Goal: Information Seeking & Learning: Understand process/instructions

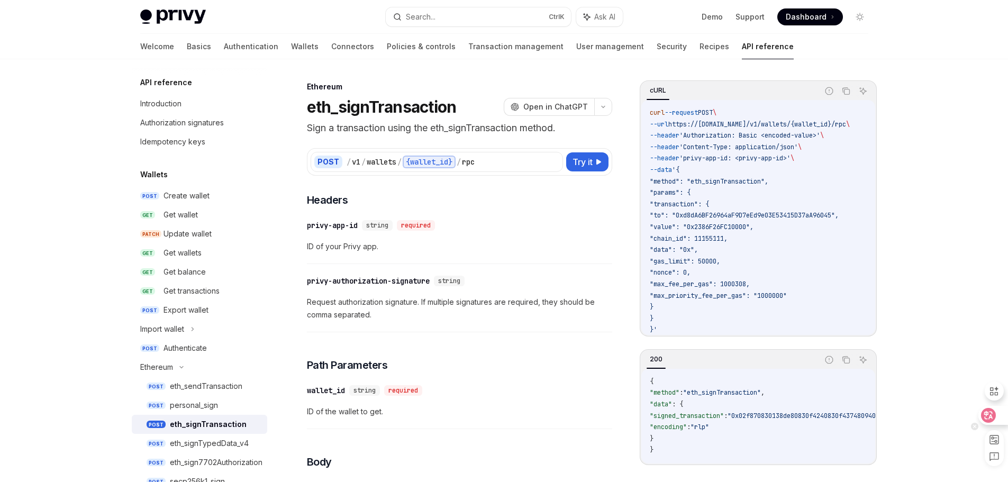
click at [985, 415] on icon at bounding box center [988, 415] width 9 height 8
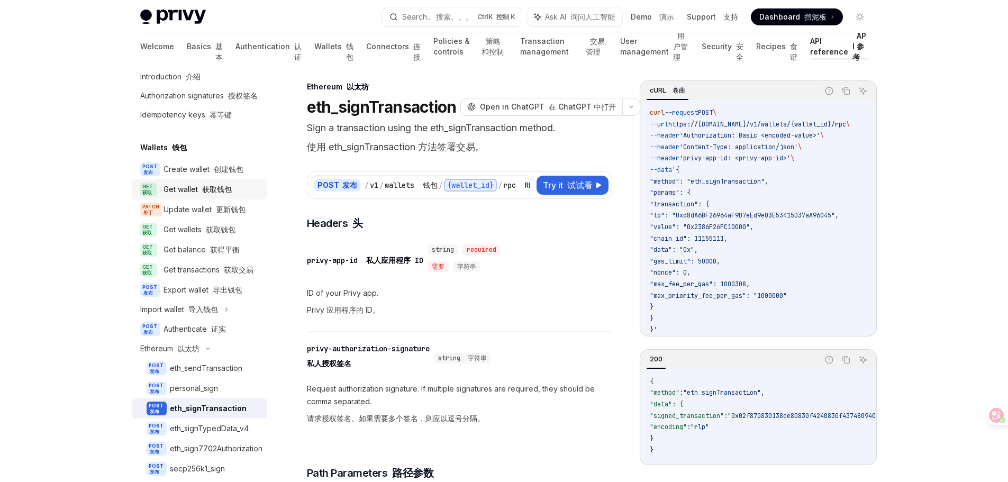
scroll to position [106, 0]
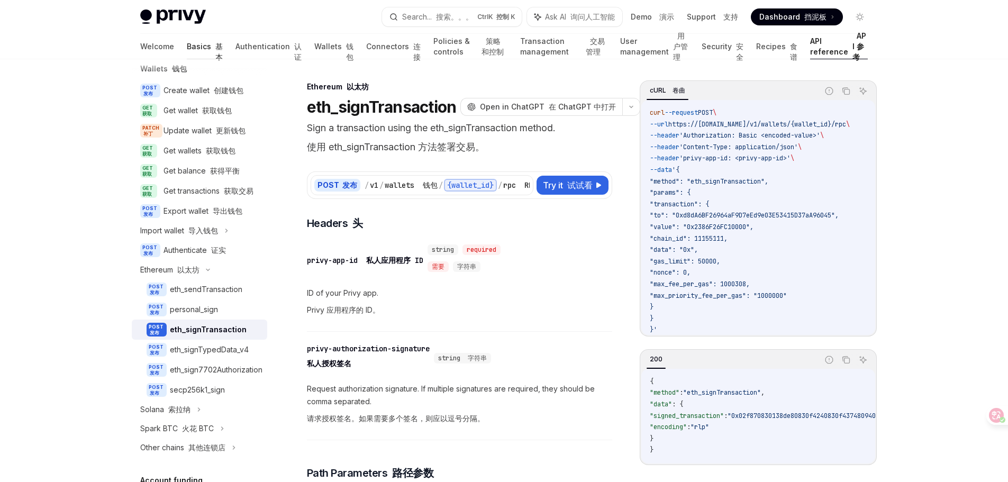
click at [187, 41] on link "Basics 基本" at bounding box center [205, 46] width 36 height 25
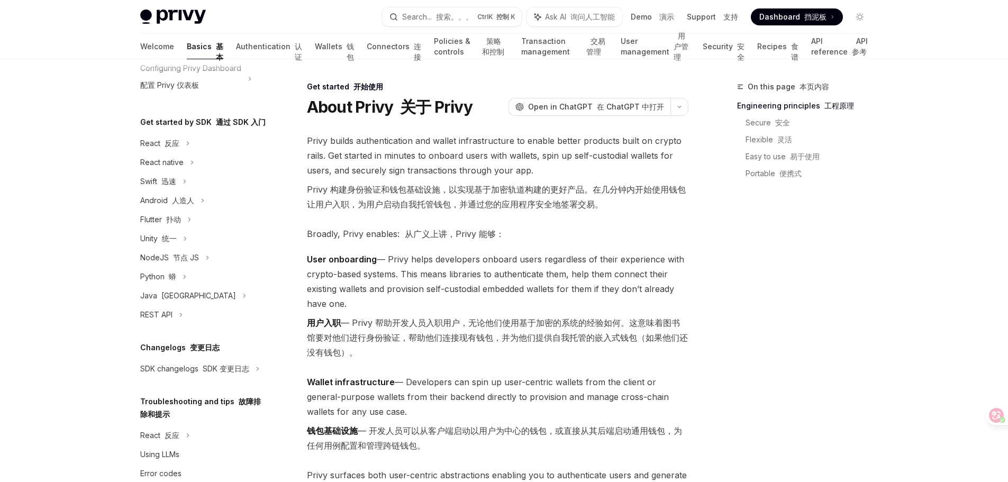
scroll to position [106, 0]
click at [168, 282] on div "Python 蟒" at bounding box center [158, 276] width 36 height 13
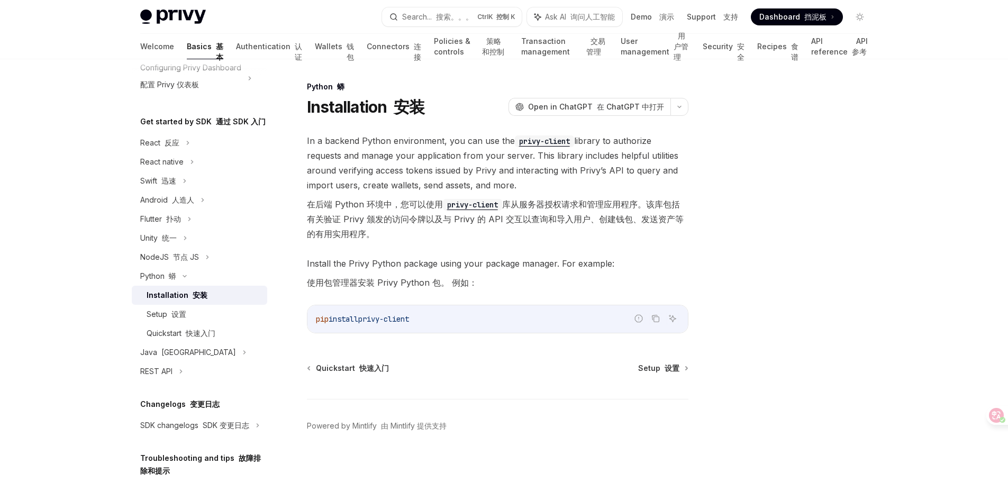
scroll to position [8, 0]
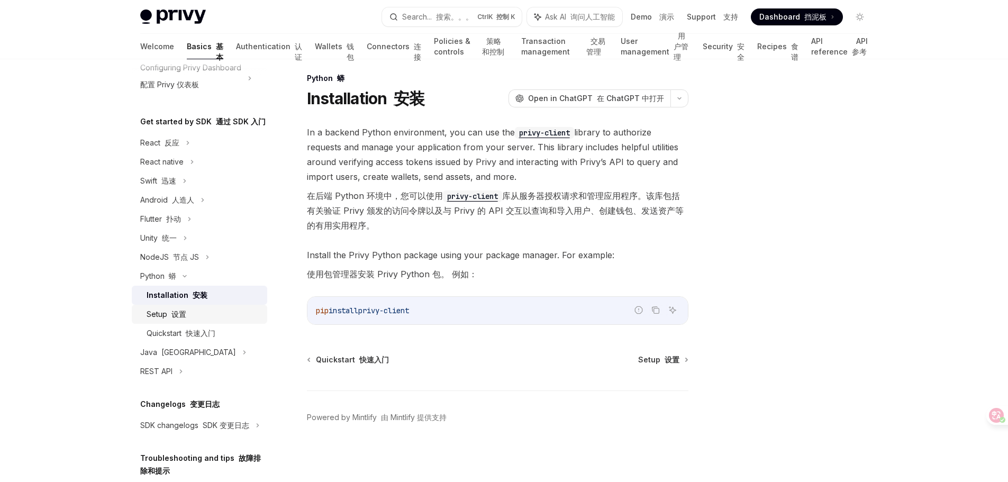
click at [181, 318] on font "设置" at bounding box center [178, 313] width 15 height 9
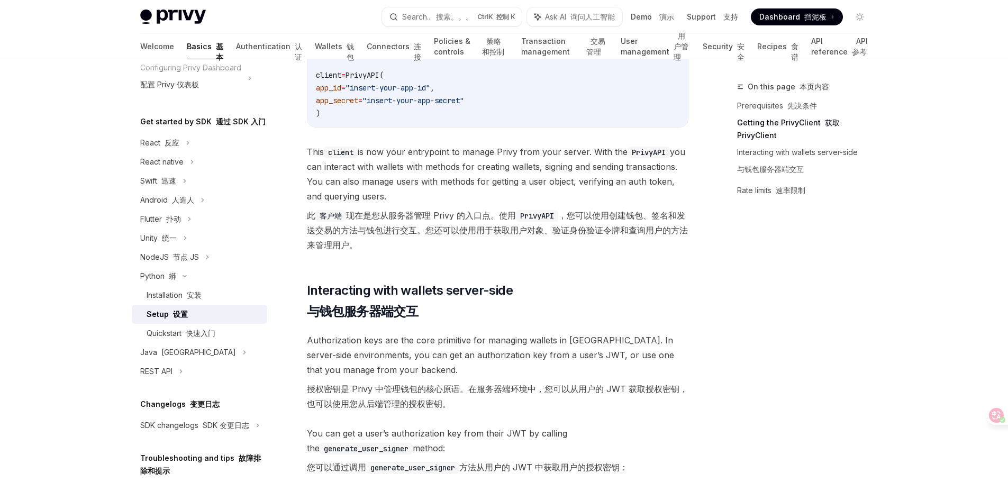
scroll to position [370, 0]
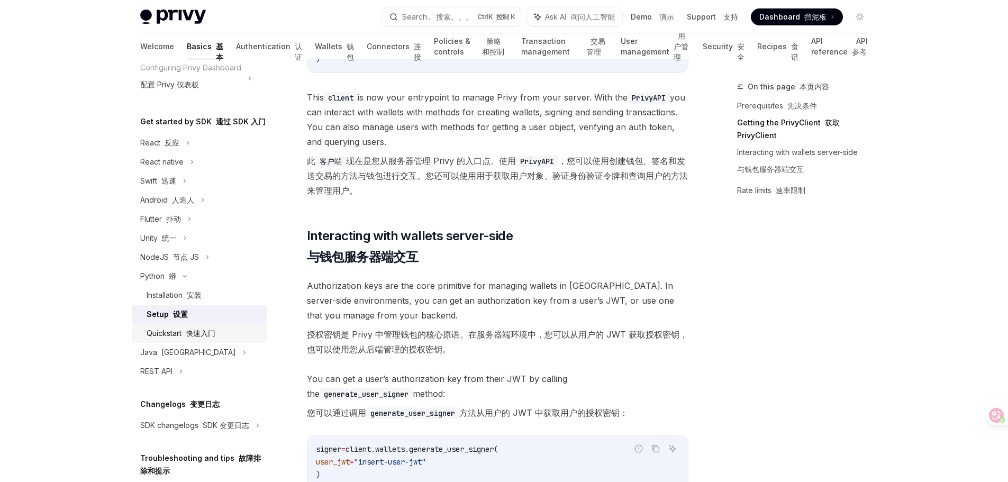
click at [199, 337] on font "快速入门" at bounding box center [201, 332] width 30 height 9
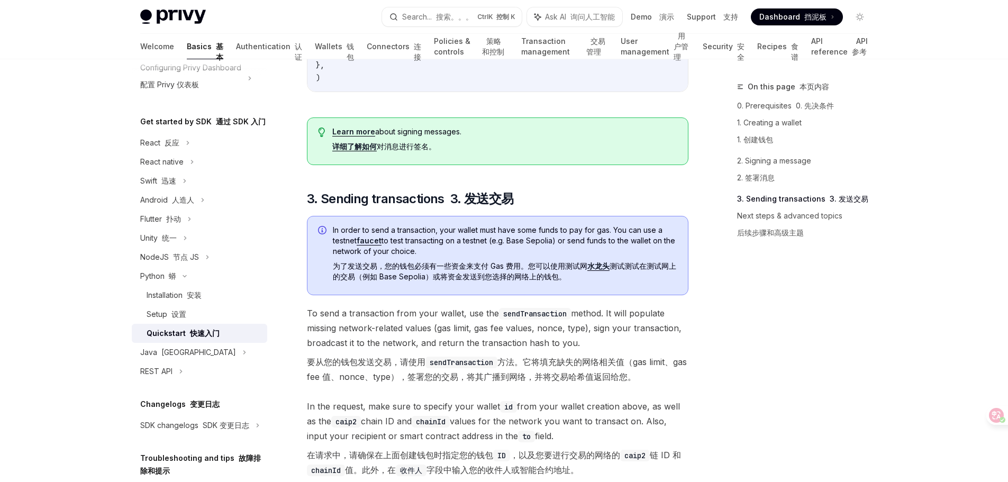
scroll to position [793, 0]
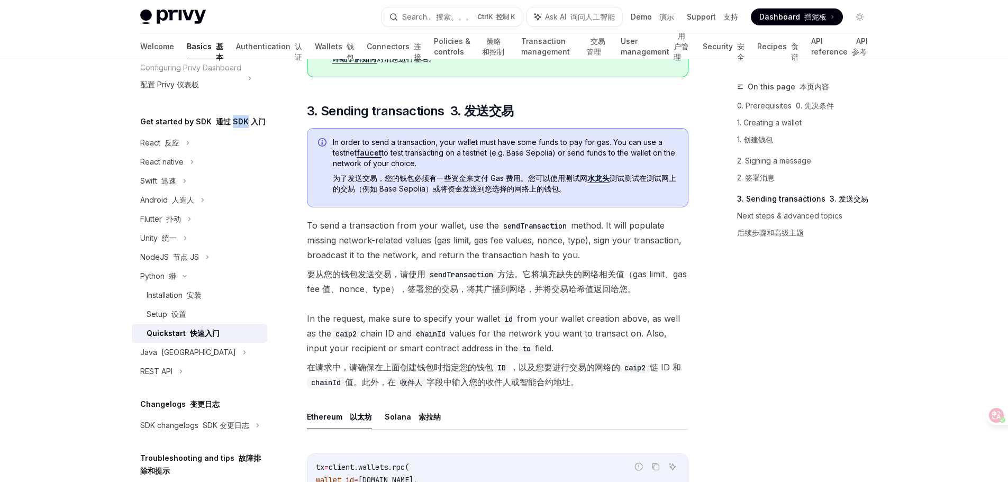
drag, startPoint x: 228, startPoint y: 137, endPoint x: 241, endPoint y: 137, distance: 13.2
click at [241, 126] on font "通过 SDK 入门" at bounding box center [241, 121] width 50 height 9
click at [365, 313] on div "​ 0. Prerequisites 0. 先决条件 This guide assumes that you have completed the Setup…" at bounding box center [497, 226] width 381 height 1659
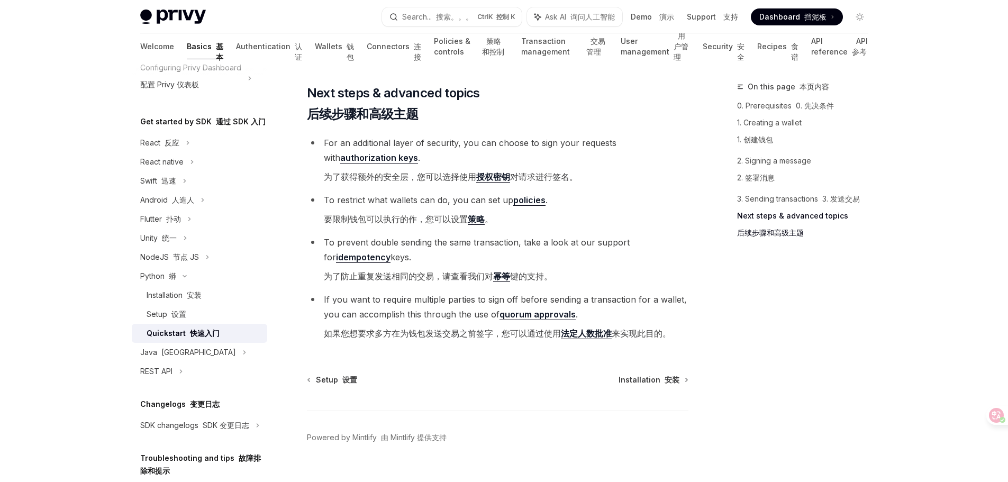
scroll to position [1541, 0]
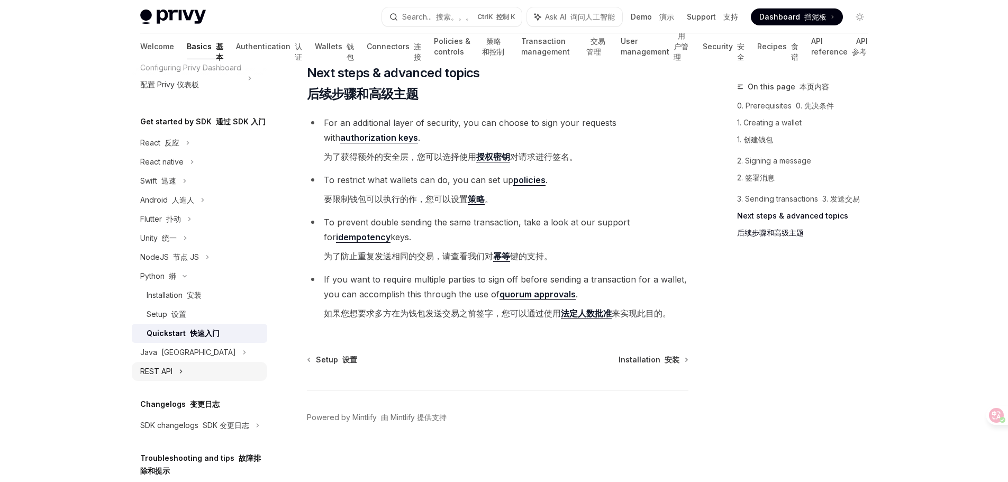
click at [159, 378] on div "REST API" at bounding box center [156, 371] width 32 height 13
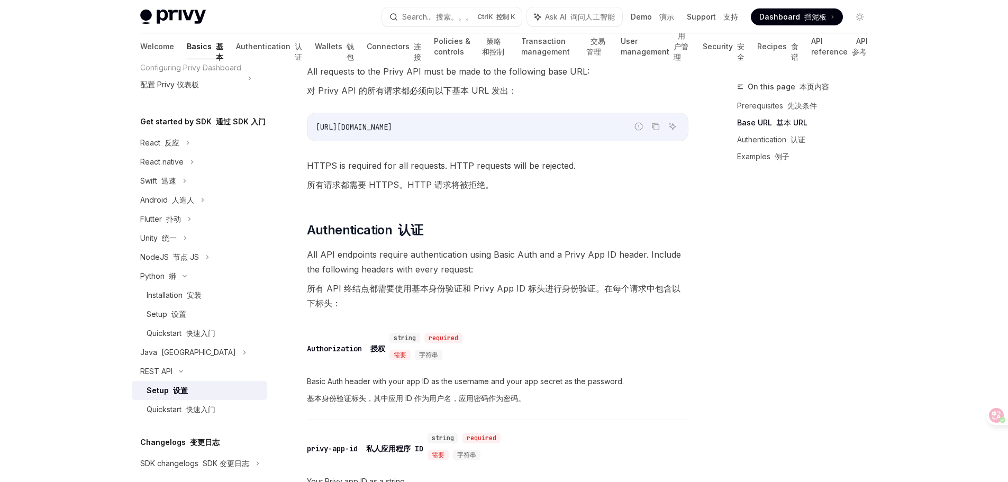
scroll to position [212, 0]
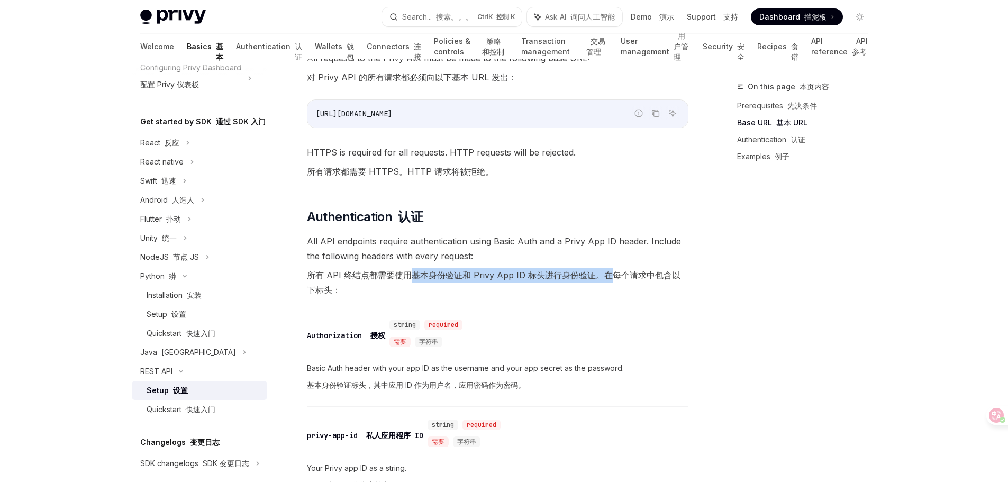
drag, startPoint x: 410, startPoint y: 277, endPoint x: 606, endPoint y: 281, distance: 195.7
click at [606, 281] on font "所有 API 终结点都需要使用基本身份验证和 Privy App ID 标头进行身份验证。在每个请求中包含以下标头：" at bounding box center [497, 283] width 381 height 30
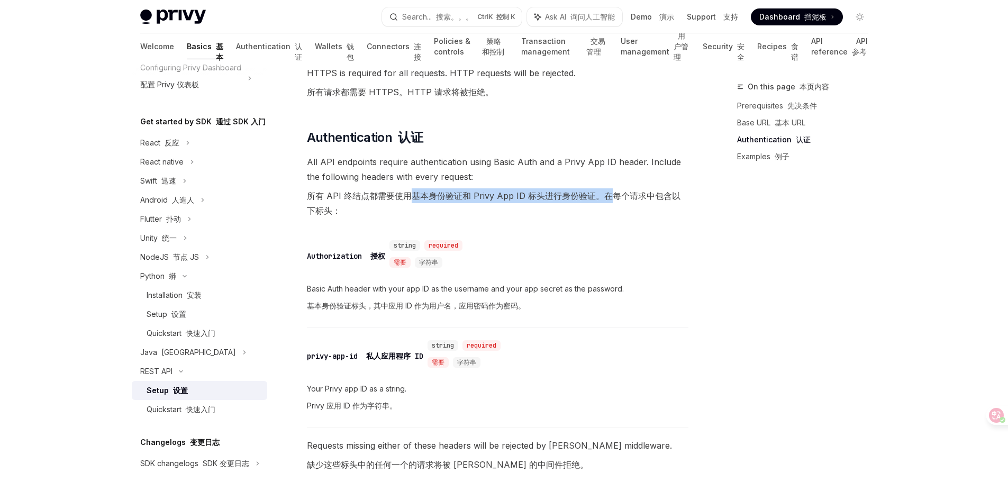
scroll to position [317, 0]
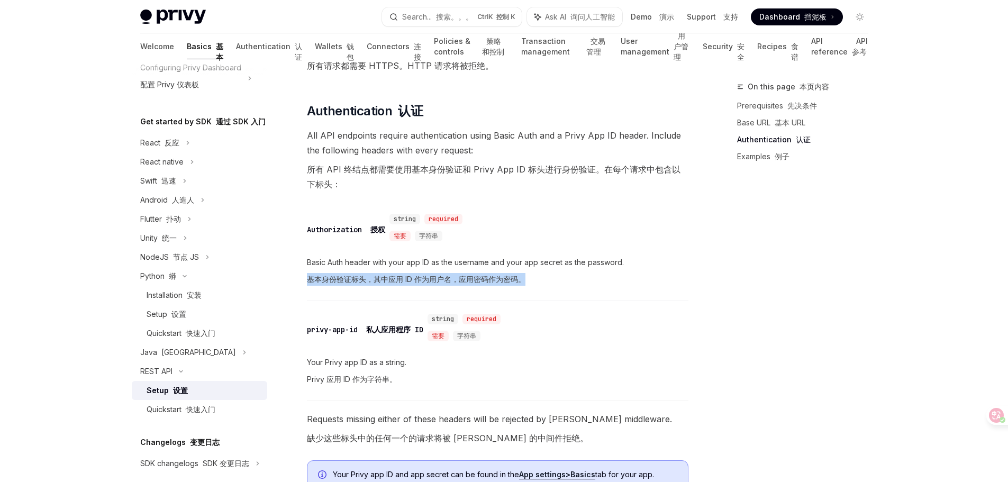
drag, startPoint x: 529, startPoint y: 282, endPoint x: 335, endPoint y: 271, distance: 194.4
click at [335, 271] on span "Basic Auth header with your app ID as the username and your app secret as the p…" at bounding box center [497, 273] width 381 height 34
click at [650, 298] on div "​ Authorization 授权 string required 需要 字符串 Basic Auth header with your app ID as…" at bounding box center [497, 253] width 381 height 95
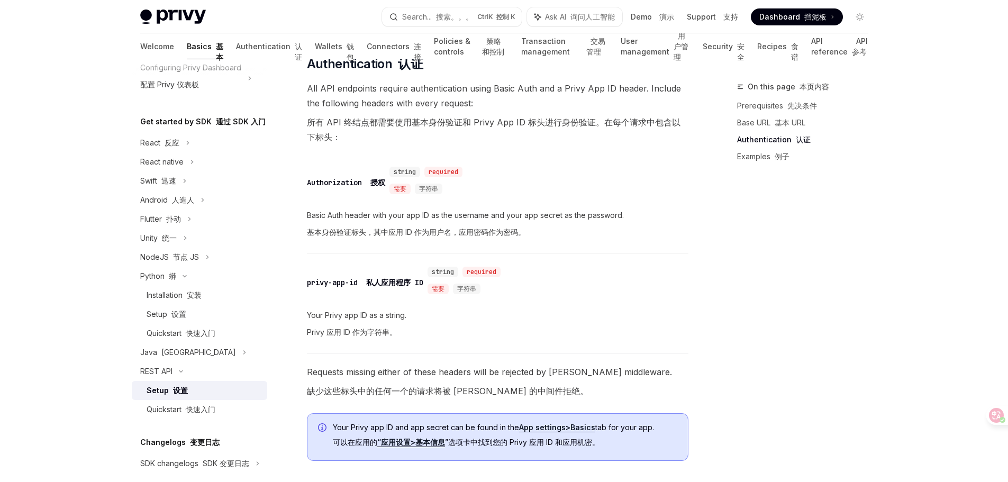
scroll to position [370, 0]
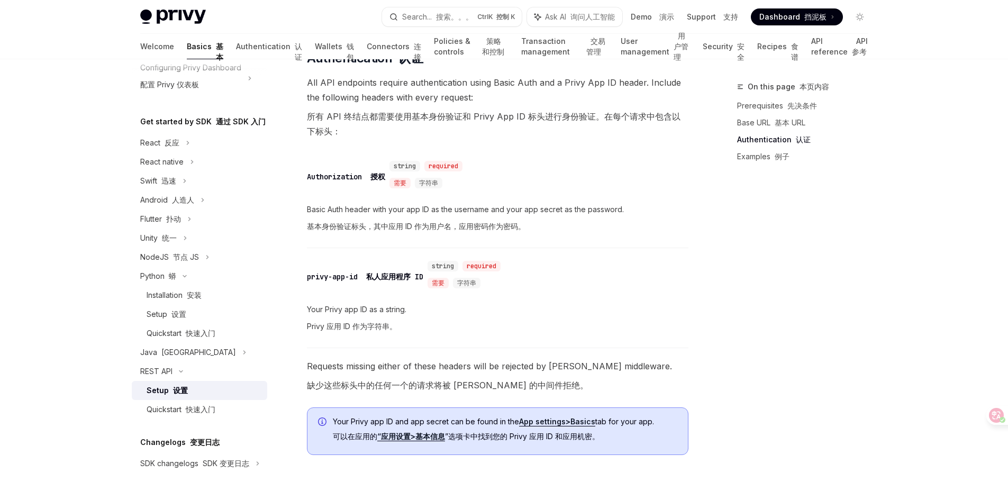
drag, startPoint x: 924, startPoint y: 198, endPoint x: 911, endPoint y: 198, distance: 13.2
click at [924, 198] on div "Privy Docs home page Search... 搜索。。。 Ctrl K 控制 K Ask AI 询问人工智能 Demo 演示 Support …" at bounding box center [504, 250] width 1008 height 1241
drag, startPoint x: 323, startPoint y: 227, endPoint x: 538, endPoint y: 224, distance: 215.8
click at [538, 224] on span "Basic Auth header with your app ID as the username and your app secret as the p…" at bounding box center [497, 220] width 381 height 34
click at [647, 235] on span "Basic Auth header with your app ID as the username and your app secret as the p…" at bounding box center [497, 220] width 381 height 34
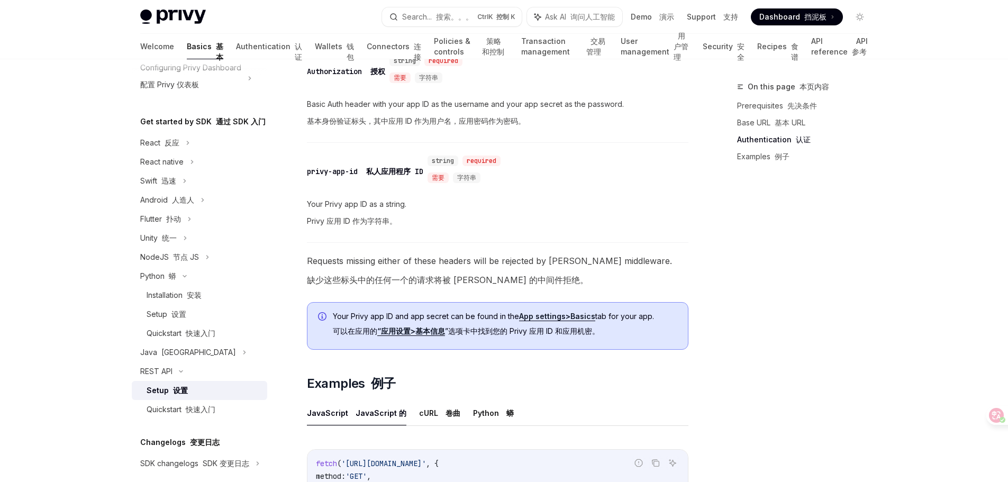
scroll to position [476, 0]
click at [315, 50] on link "Wallets 钱包" at bounding box center [334, 46] width 39 height 25
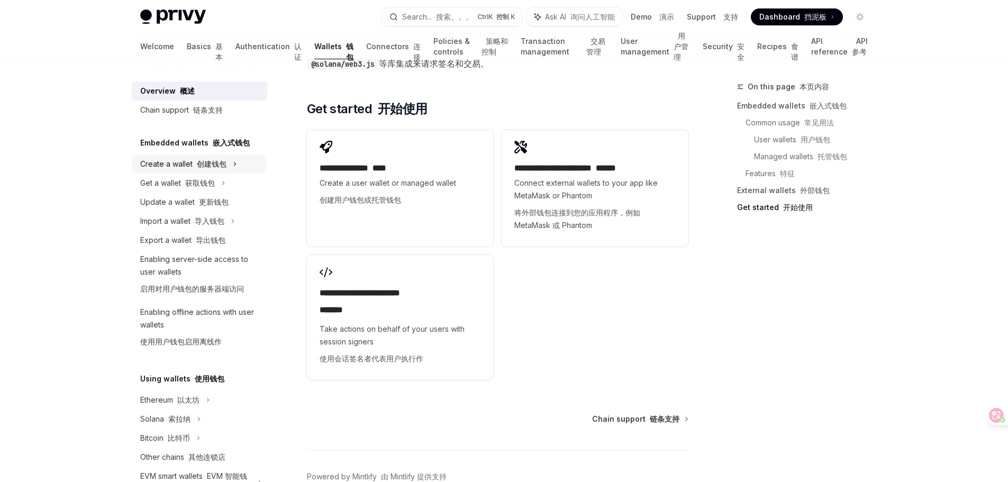
click at [210, 168] on font "创建钱包" at bounding box center [212, 163] width 30 height 9
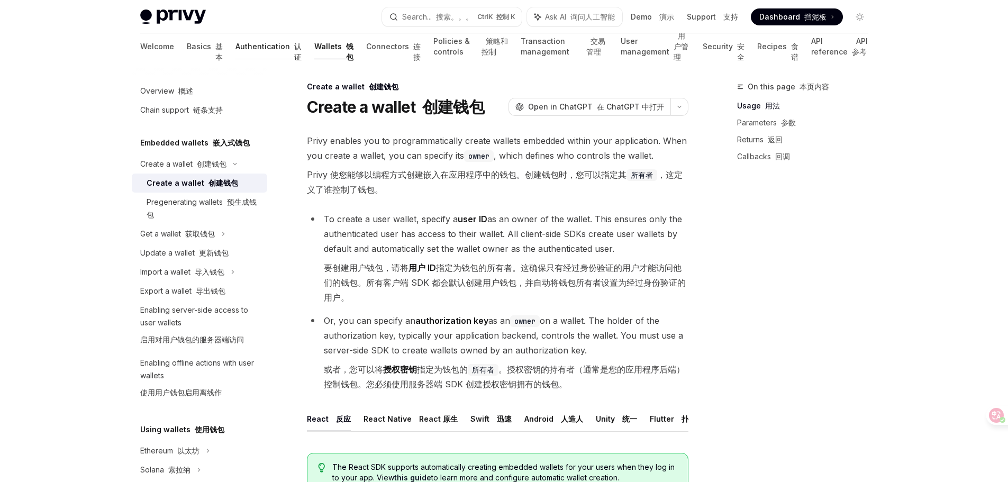
click at [235, 48] on link "Authentication 认证" at bounding box center [268, 46] width 66 height 25
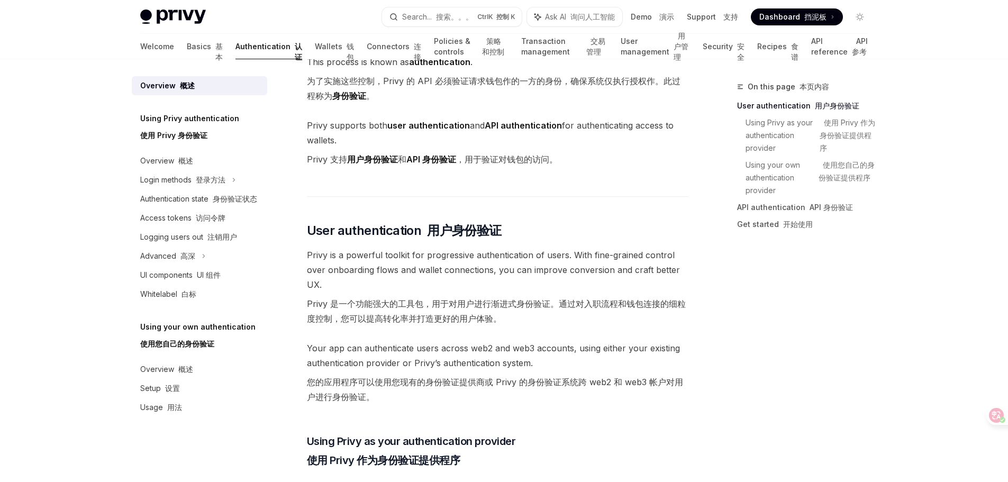
scroll to position [159, 0]
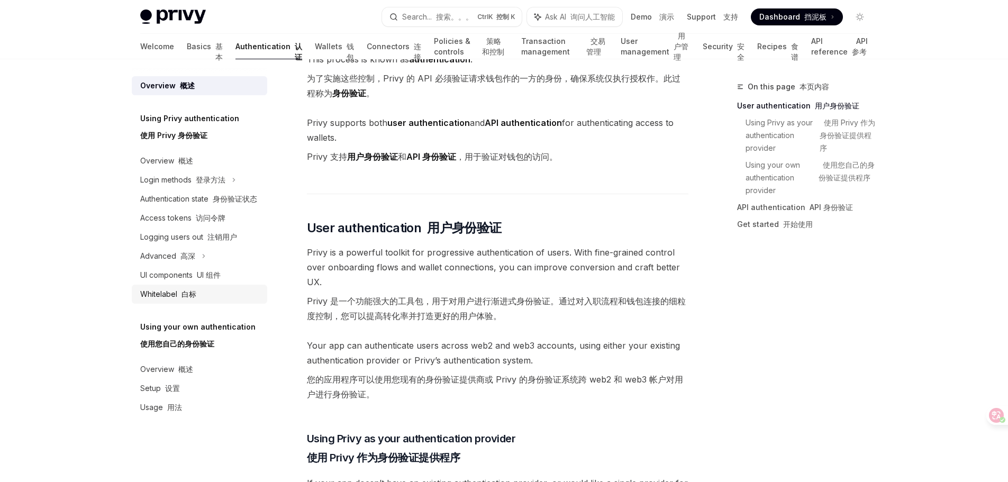
click at [168, 299] on div "Whitelabel 白标" at bounding box center [168, 294] width 56 height 13
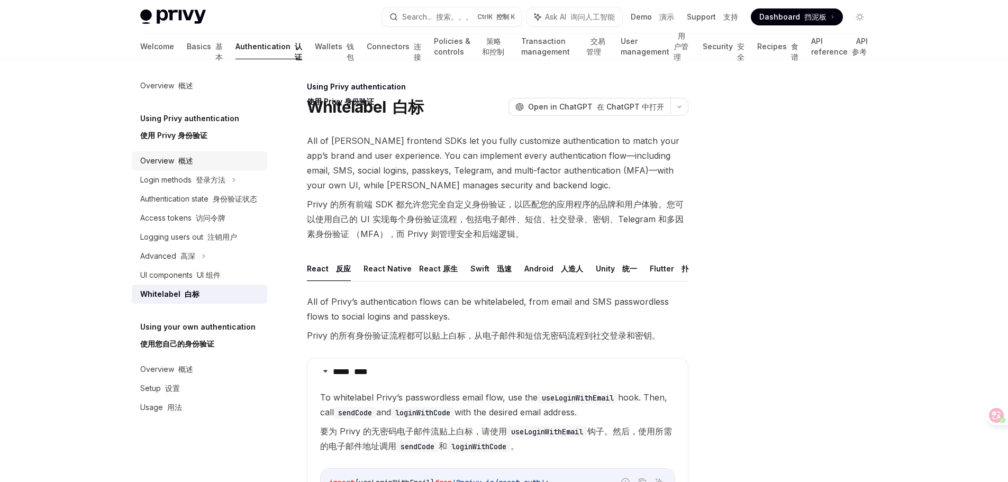
click at [189, 155] on div "Overview 概述" at bounding box center [166, 160] width 53 height 13
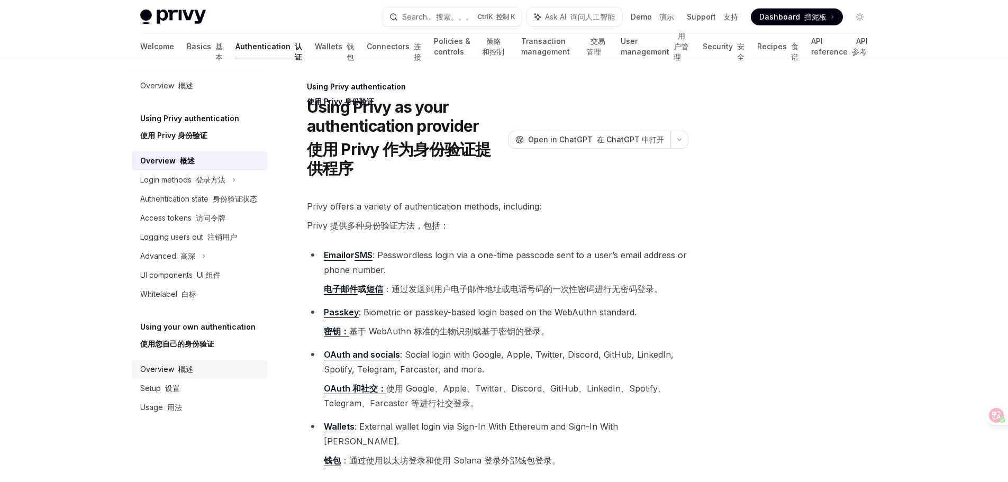
click at [163, 372] on div "Overview 概述" at bounding box center [166, 369] width 53 height 13
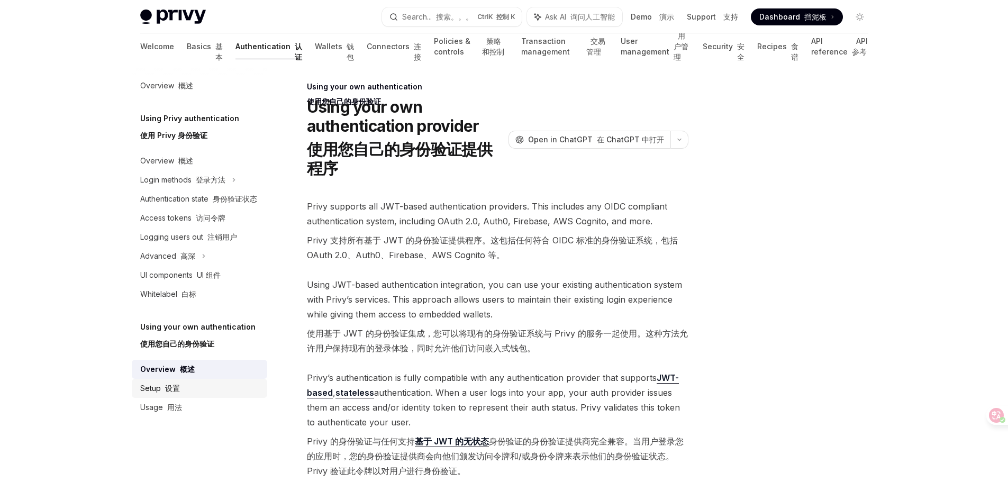
click at [172, 393] on div "Setup 设置" at bounding box center [160, 388] width 40 height 13
type textarea "*"
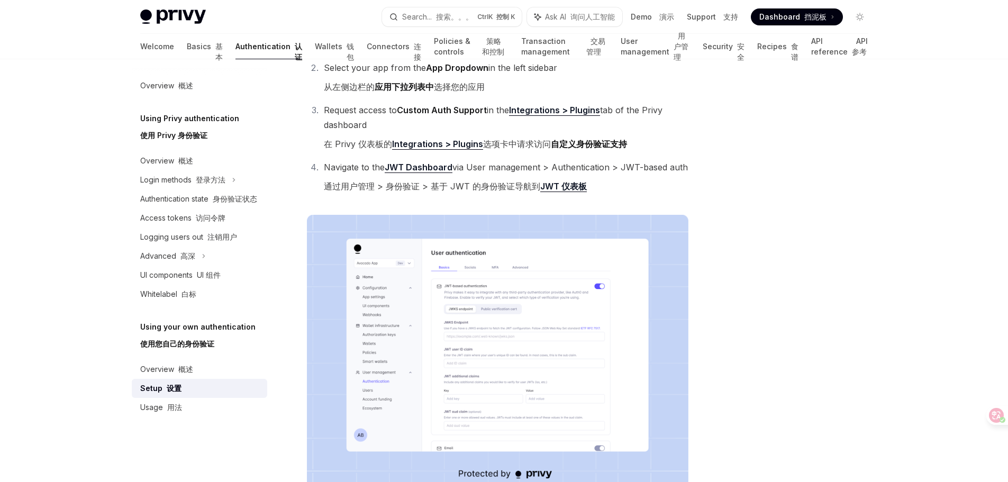
scroll to position [159, 0]
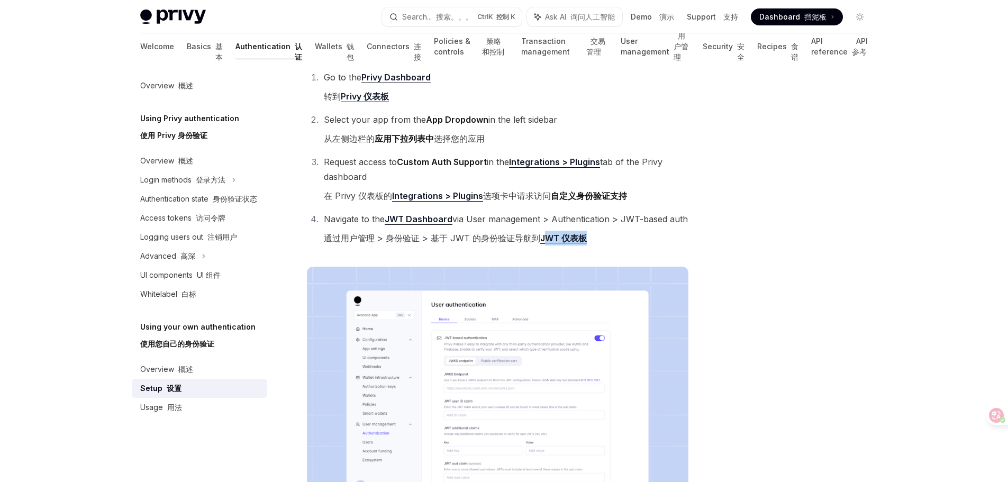
drag, startPoint x: 588, startPoint y: 240, endPoint x: 545, endPoint y: 242, distance: 43.4
click at [545, 242] on li "Navigate to the JWT Dashboard via User management > Authentication > JWT-based …" at bounding box center [505, 231] width 368 height 38
click at [591, 243] on li "Navigate to the JWT Dashboard via User management > Authentication > JWT-based …" at bounding box center [505, 231] width 368 height 38
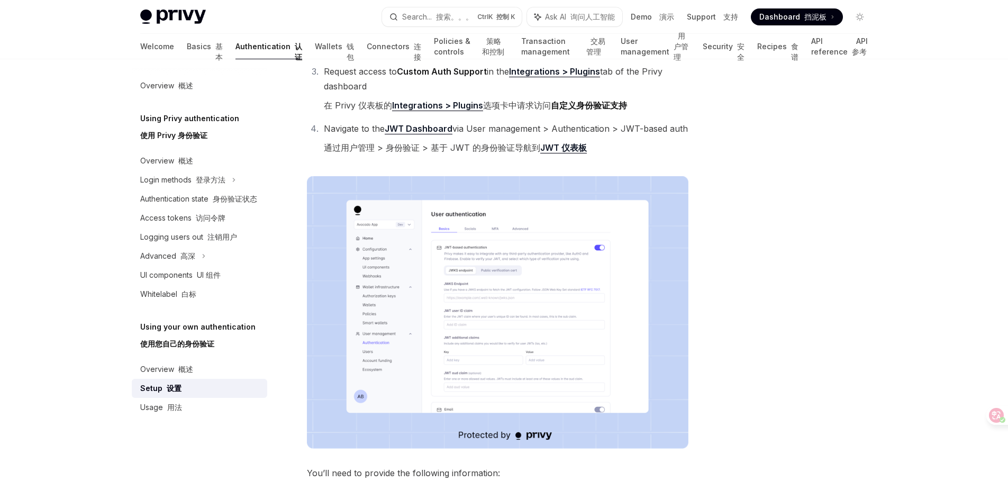
scroll to position [264, 0]
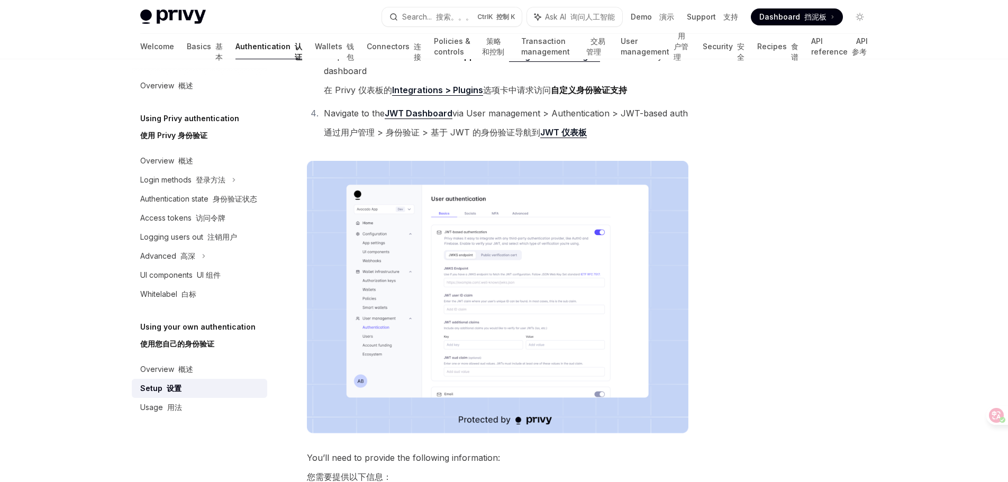
click at [528, 306] on img at bounding box center [497, 297] width 381 height 272
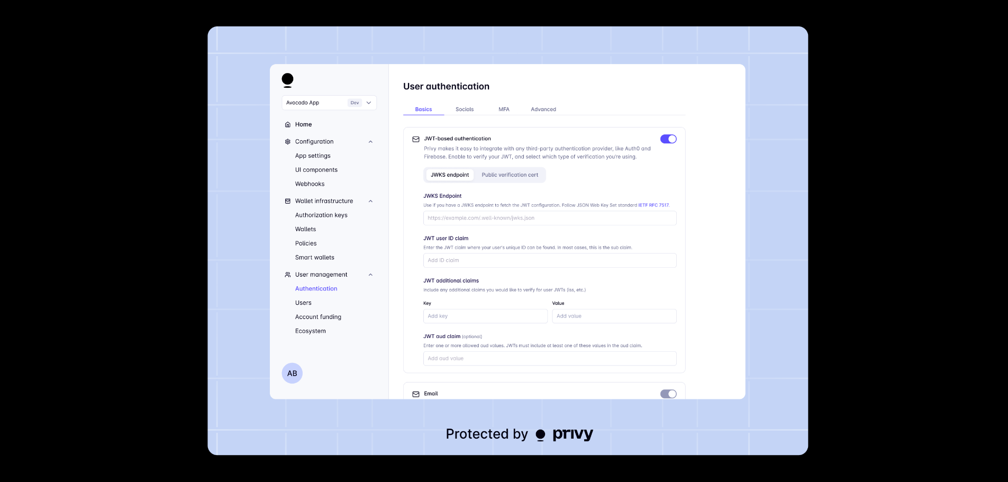
click at [858, 164] on div at bounding box center [504, 241] width 1008 height 482
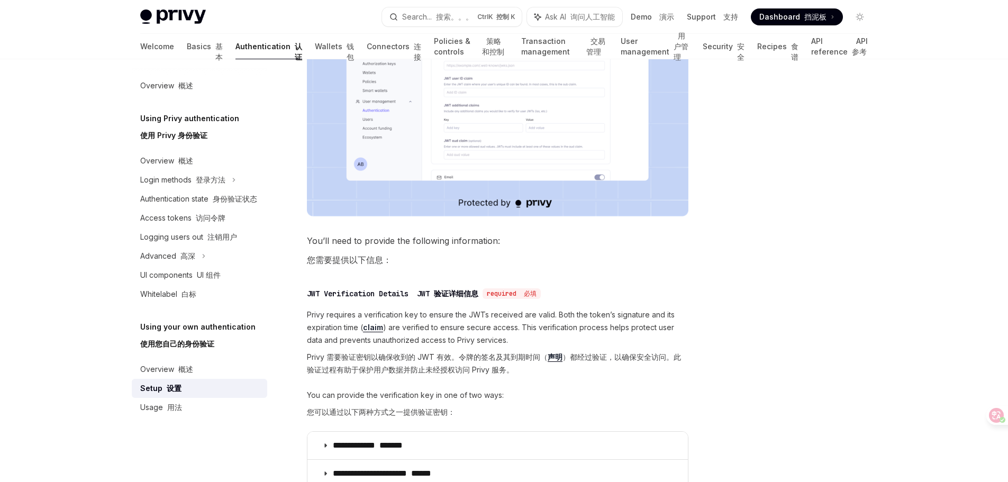
scroll to position [688, 0]
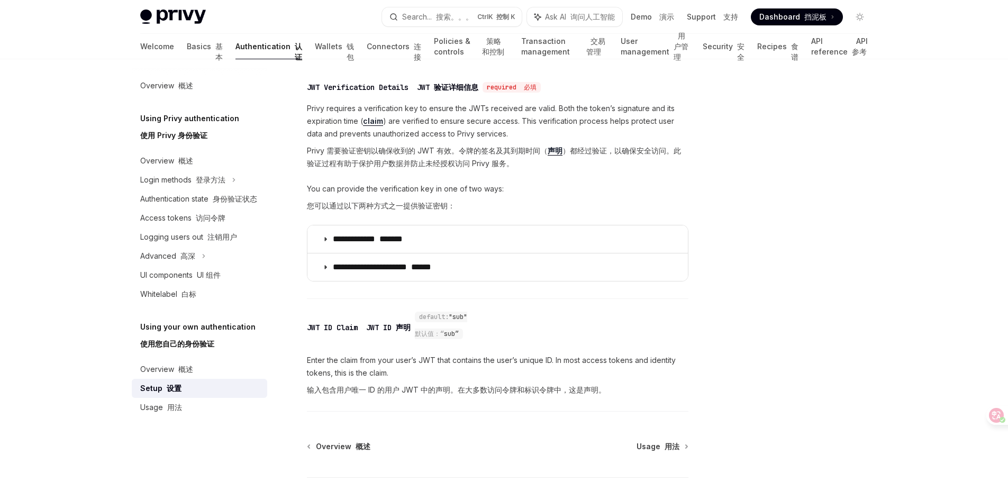
drag, startPoint x: 363, startPoint y: 207, endPoint x: 459, endPoint y: 207, distance: 95.2
click at [459, 207] on span "You can provide the verification key in one of two ways: 您可以通过以下两种方式之一提供验证密钥：" at bounding box center [497, 199] width 381 height 34
click at [527, 206] on span "You can provide the verification key in one of two ways: 您可以通过以下两种方式之一提供验证密钥：" at bounding box center [497, 199] width 381 height 34
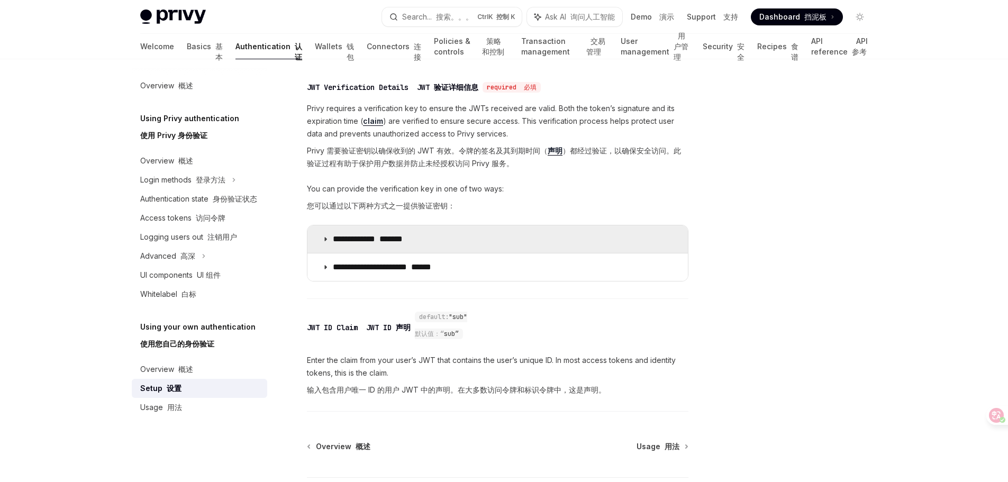
drag, startPoint x: 415, startPoint y: 239, endPoint x: 375, endPoint y: 239, distance: 40.2
click at [375, 239] on p "**********" at bounding box center [388, 239] width 111 height 11
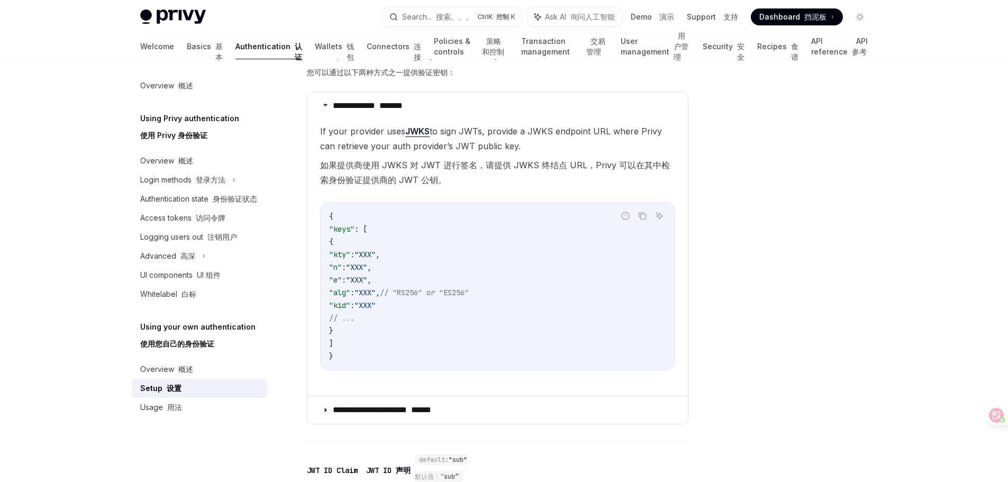
scroll to position [740, 0]
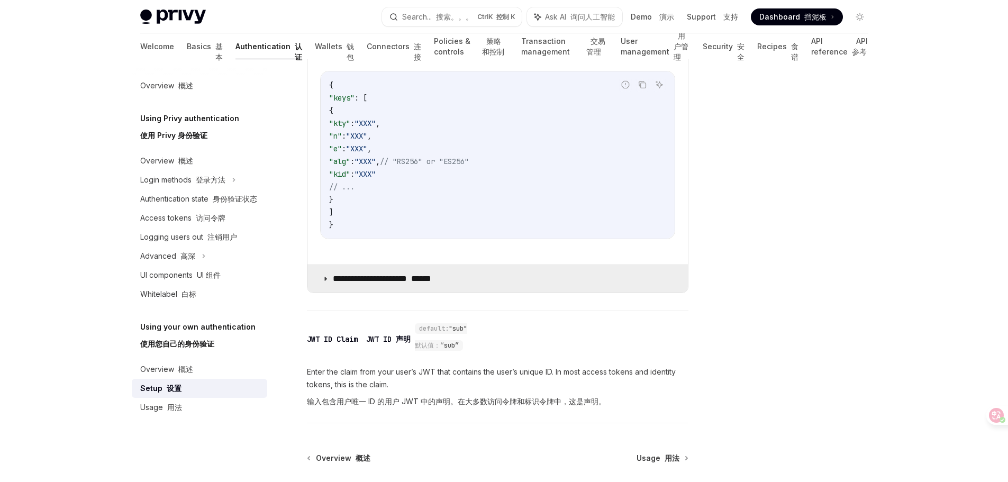
click at [431, 282] on font "******" at bounding box center [421, 278] width 20 height 8
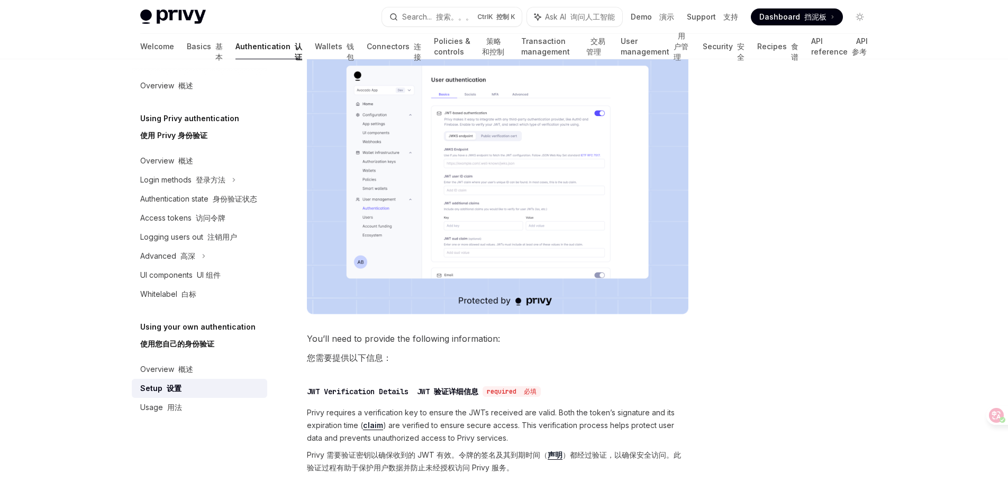
scroll to position [370, 0]
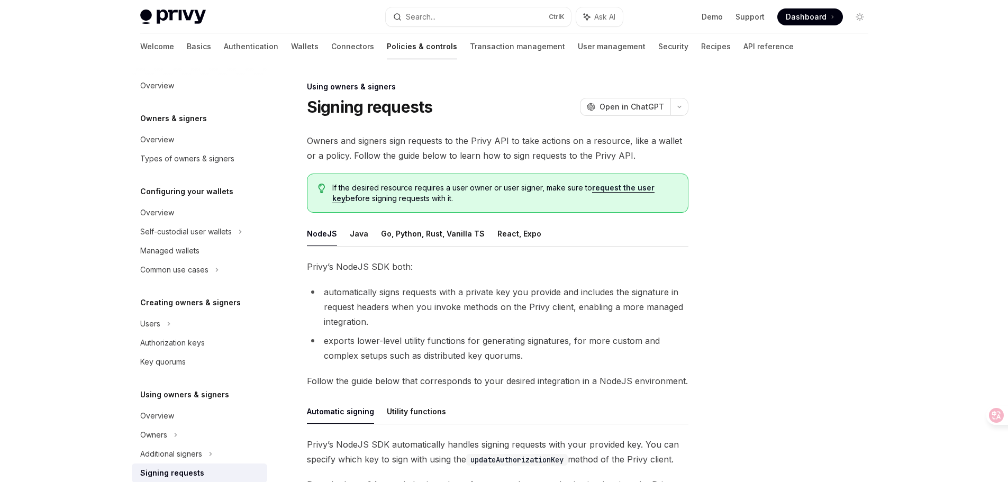
scroll to position [203, 0]
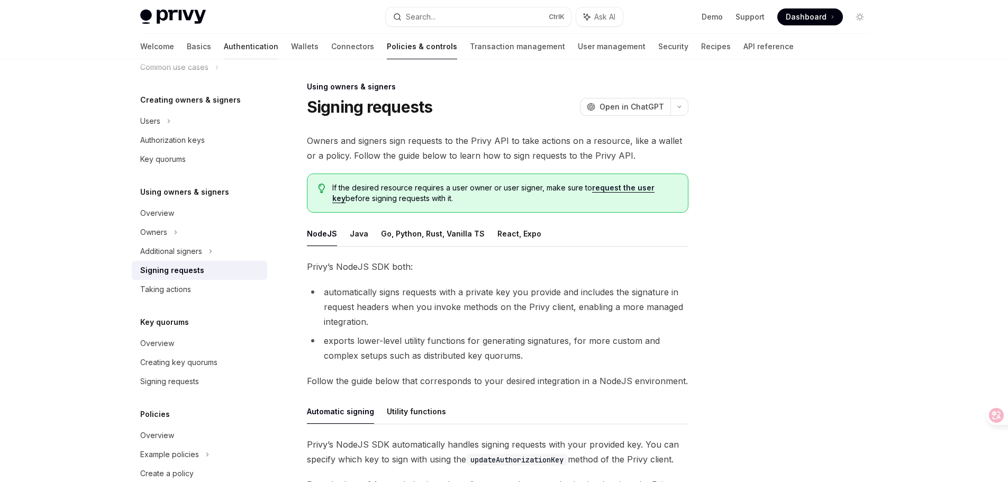
click at [224, 44] on link "Authentication" at bounding box center [251, 46] width 54 height 25
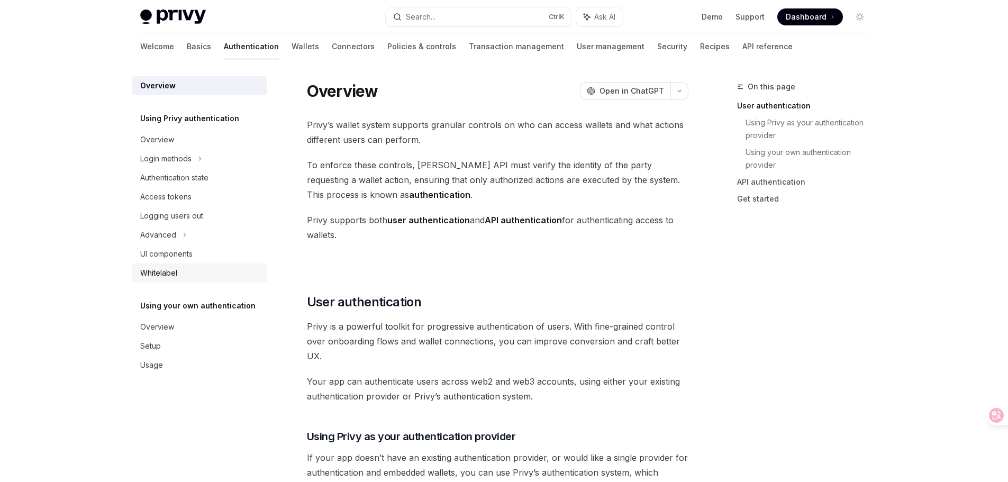
click at [162, 270] on div "Whitelabel" at bounding box center [158, 273] width 37 height 13
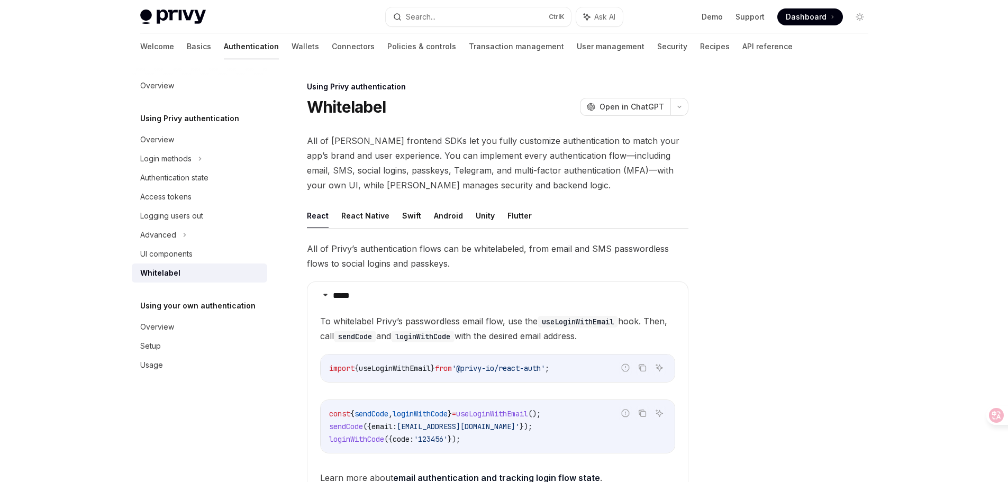
click at [40, 377] on div "Privy Docs home page Search... Ctrl K Ask AI Demo Support Dashboard Dashboard S…" at bounding box center [504, 416] width 1008 height 832
click at [751, 192] on div at bounding box center [796, 280] width 161 height 401
click at [367, 221] on button "React Native" at bounding box center [365, 215] width 48 height 25
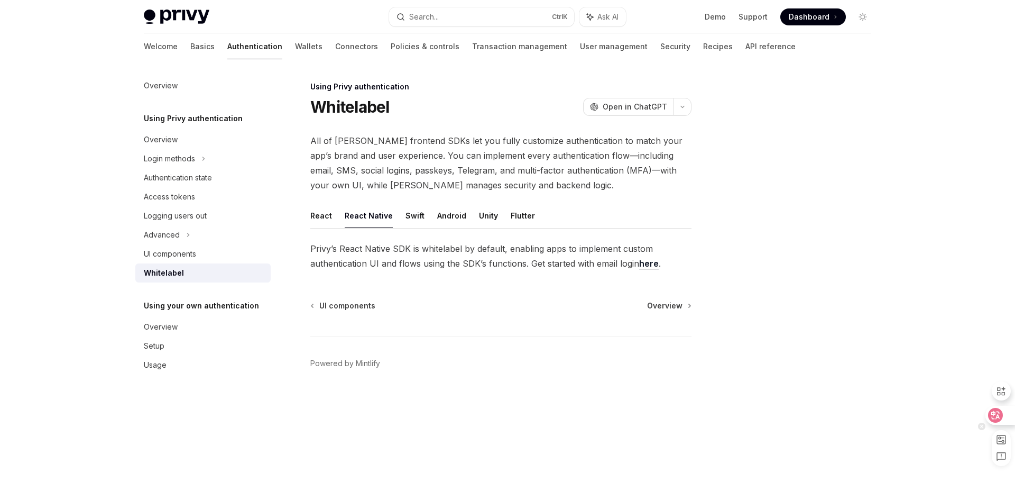
click at [994, 416] on icon at bounding box center [996, 415] width 9 height 8
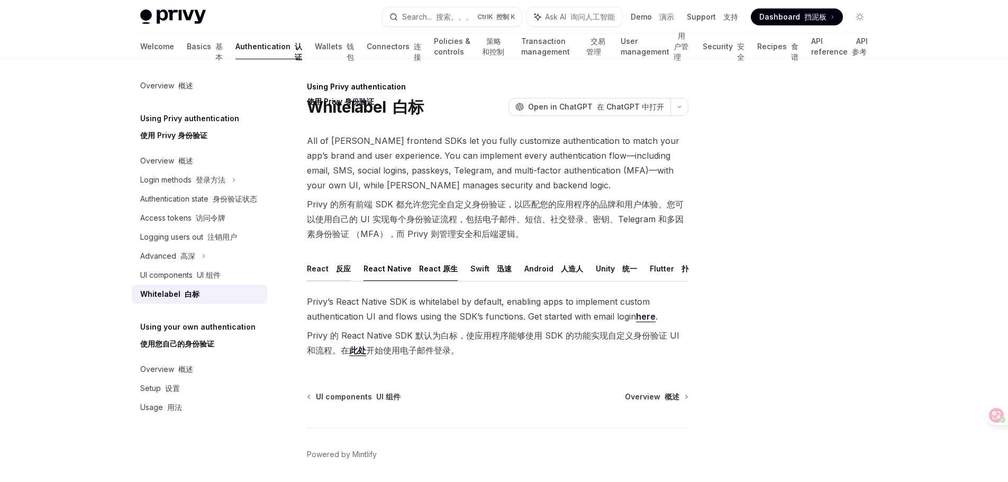
click at [338, 270] on font "反应" at bounding box center [343, 268] width 15 height 9
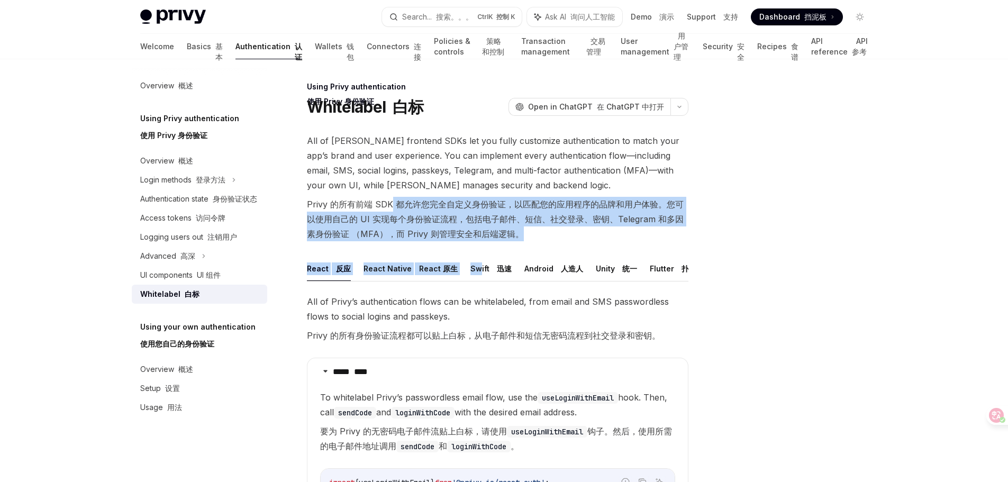
drag, startPoint x: 391, startPoint y: 205, endPoint x: 474, endPoint y: 246, distance: 93.4
click at [474, 246] on div "All of Privy’s frontend SDKs let you fully customize authentication to match yo…" at bounding box center [497, 472] width 381 height 679
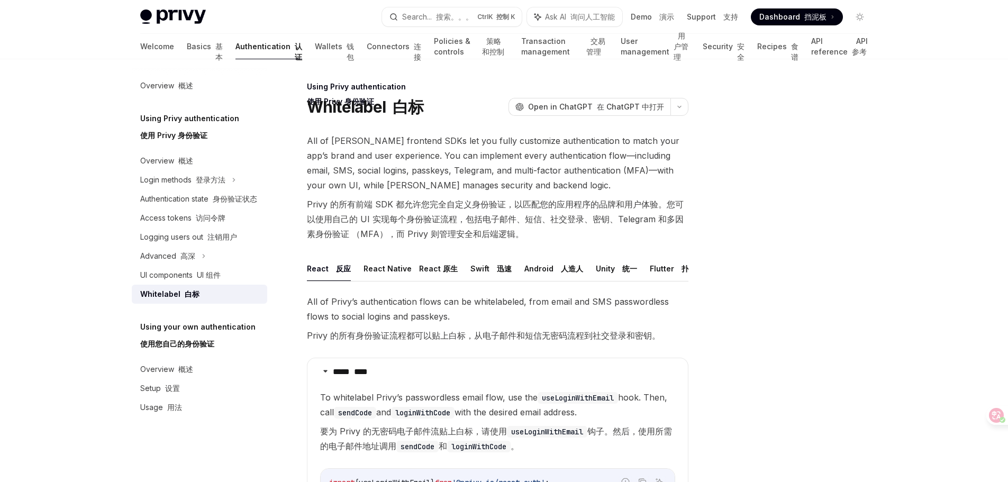
click at [679, 186] on span "All of Privy’s frontend SDKs let you fully customize authentication to match yo…" at bounding box center [497, 189] width 381 height 112
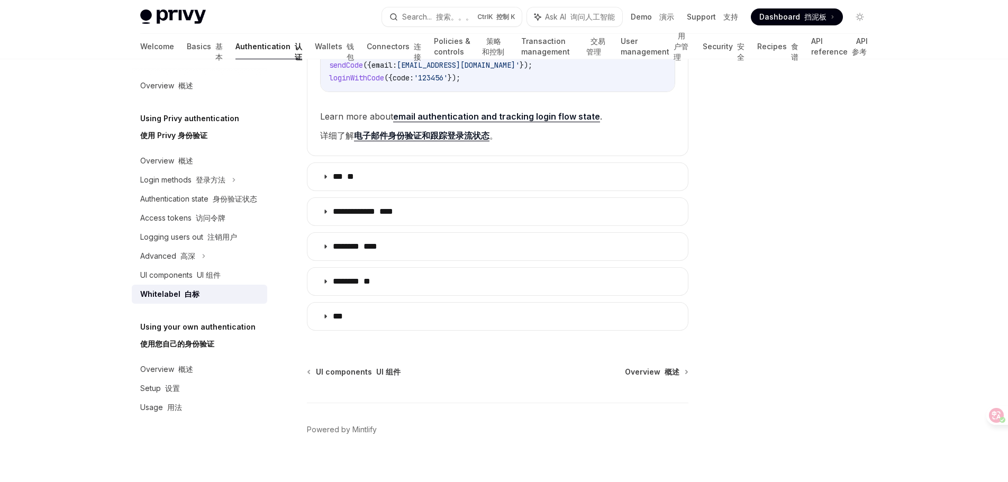
scroll to position [476, 0]
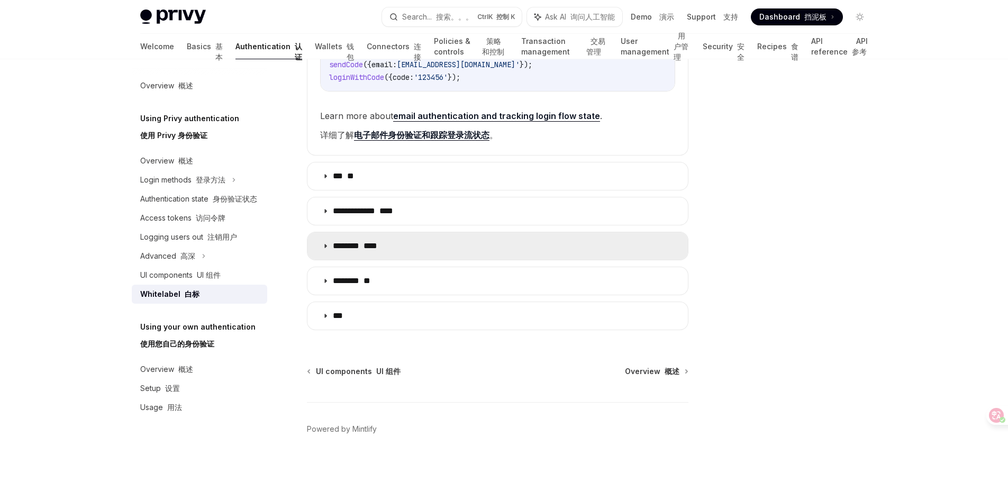
click at [323, 249] on icon at bounding box center [325, 246] width 6 height 6
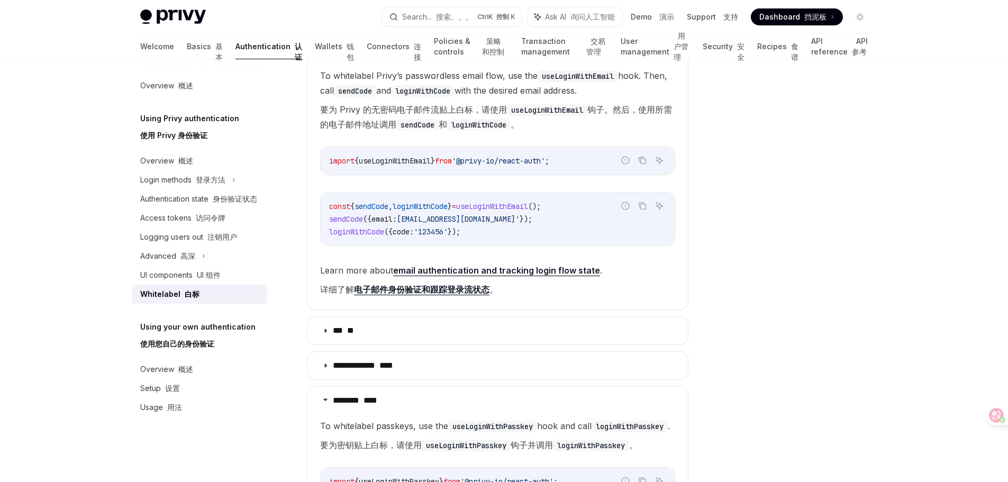
scroll to position [370, 0]
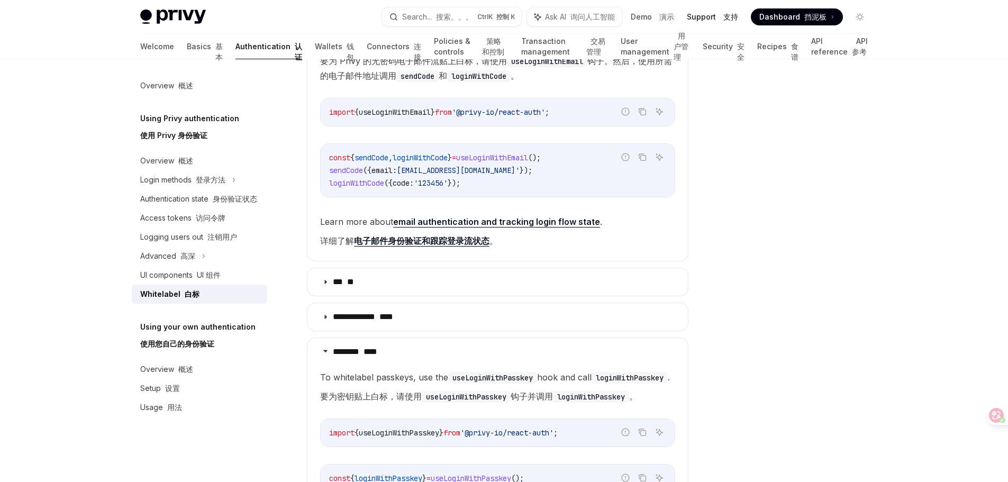
click at [717, 18] on link "Support 支持" at bounding box center [712, 17] width 51 height 11
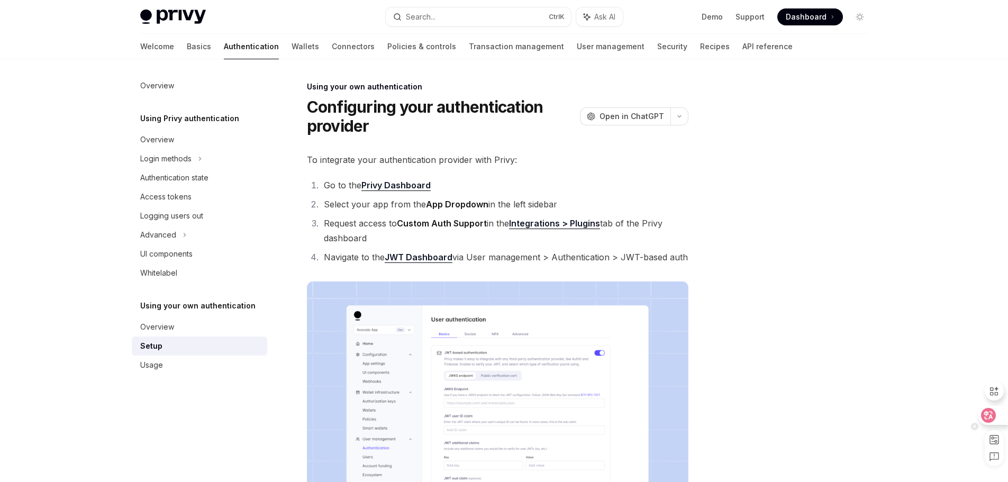
click at [991, 414] on icon at bounding box center [988, 415] width 9 height 8
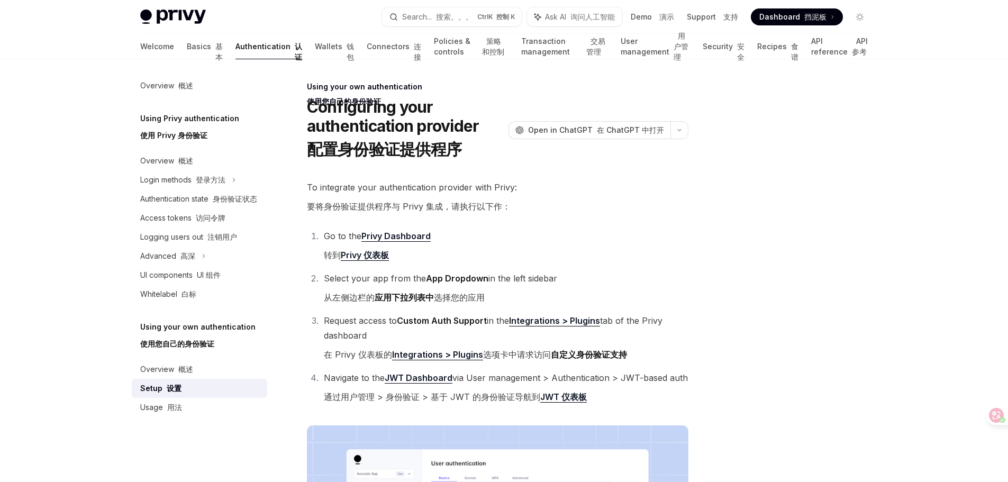
type textarea "*"
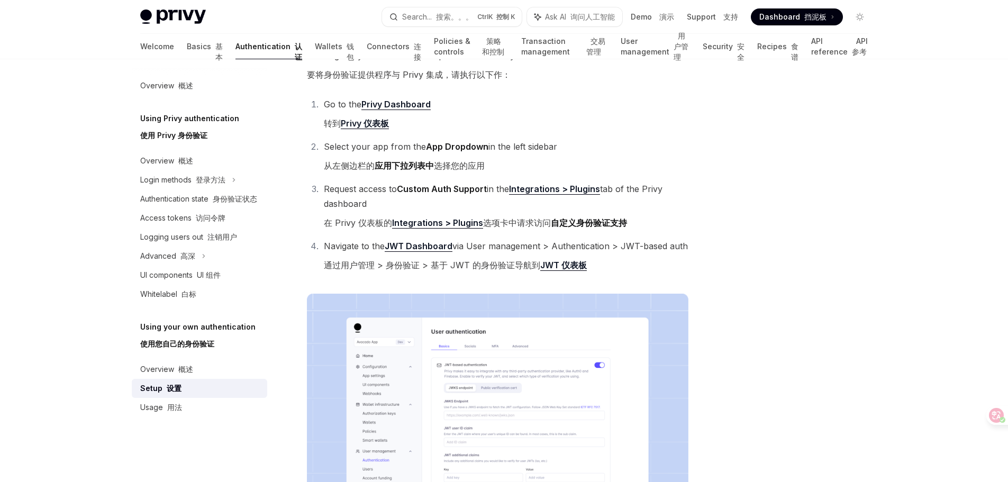
scroll to position [106, 0]
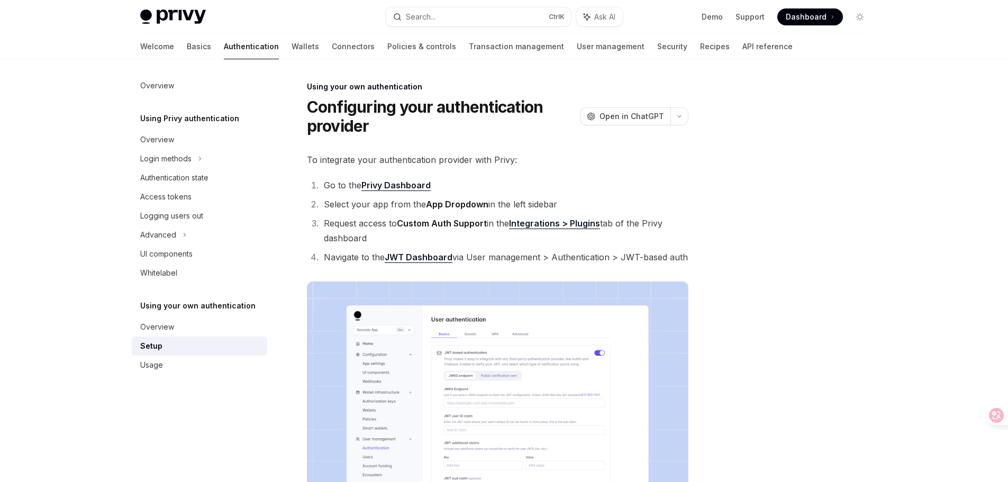
scroll to position [159, 0]
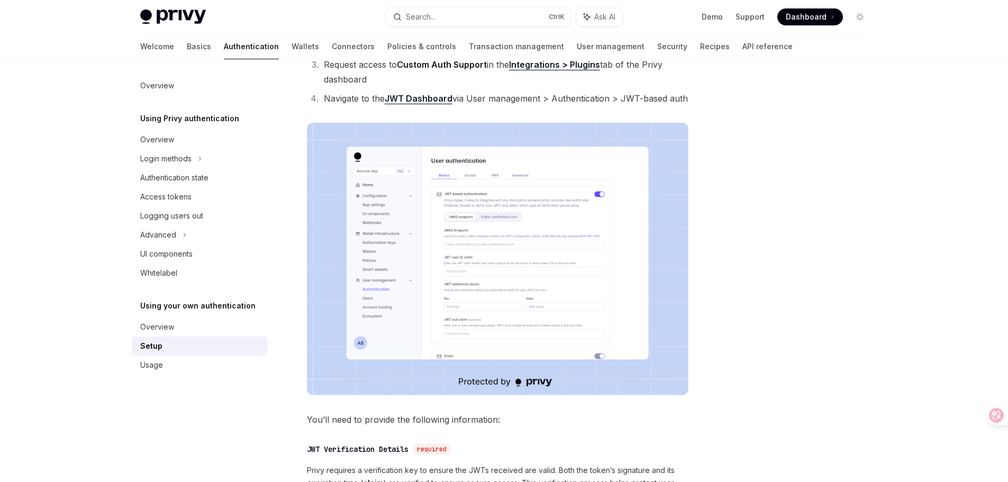
click at [456, 254] on img at bounding box center [497, 259] width 381 height 272
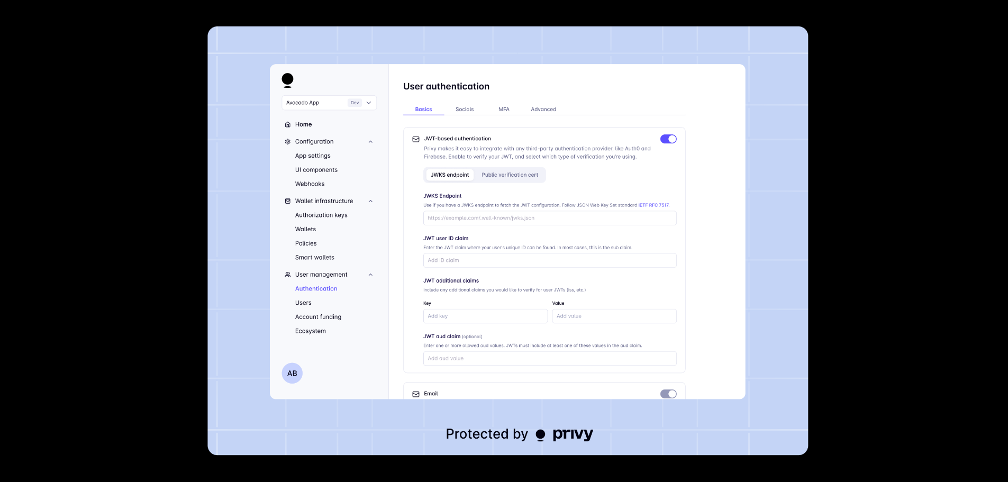
click at [875, 160] on div at bounding box center [504, 241] width 1008 height 482
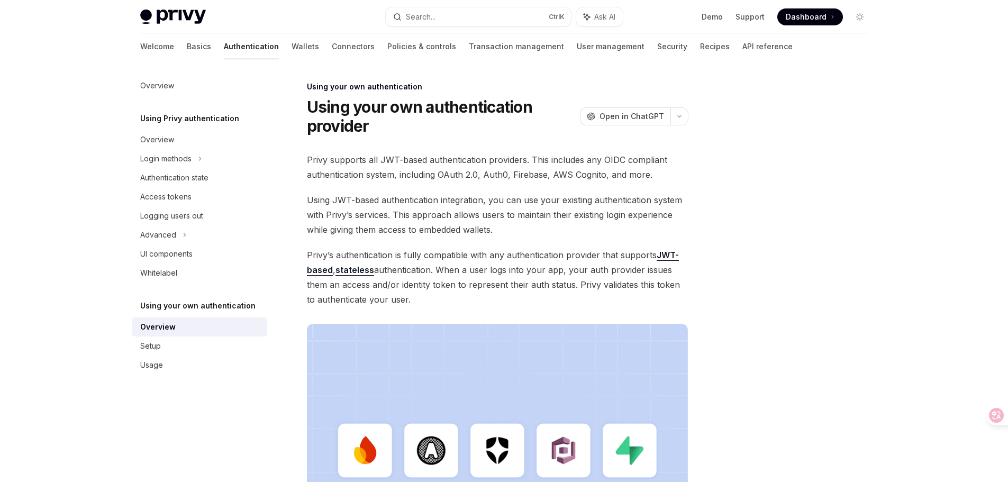
click at [840, 273] on div at bounding box center [796, 280] width 161 height 401
click at [991, 418] on icon at bounding box center [988, 415] width 11 height 11
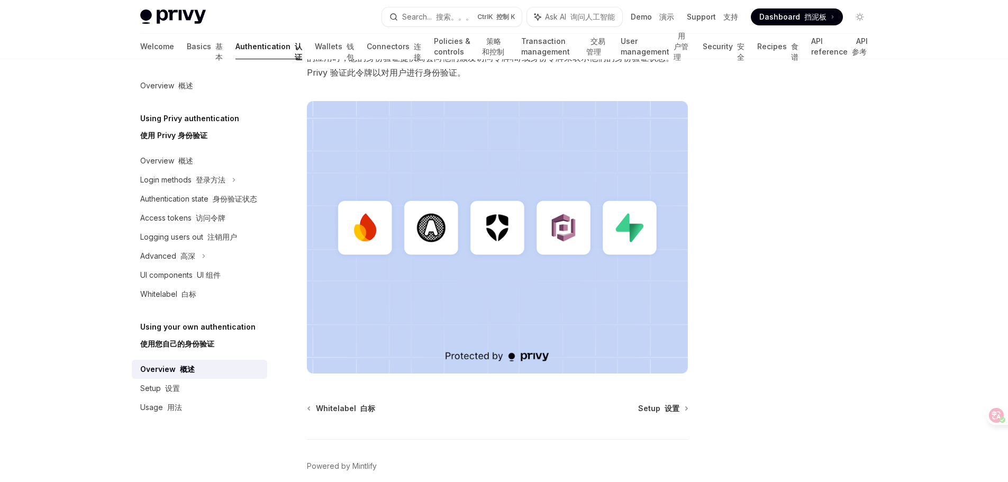
scroll to position [447, 0]
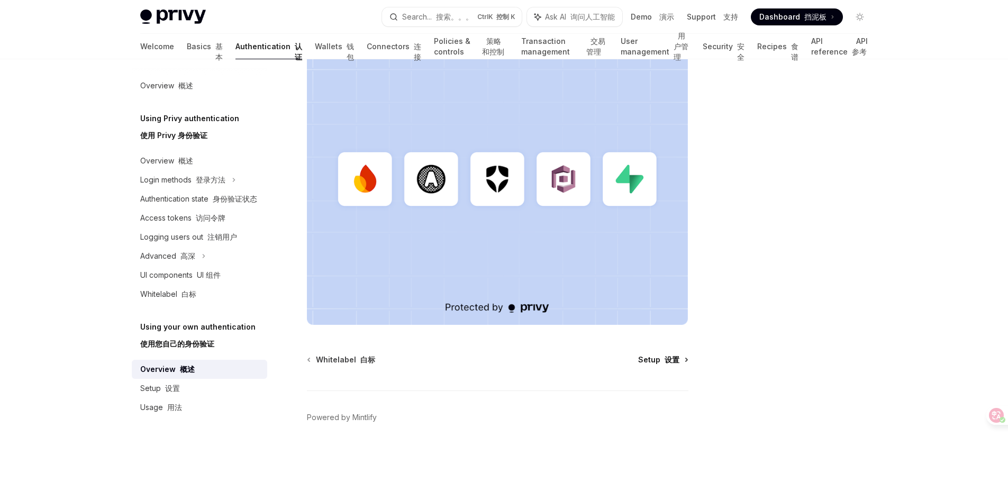
click at [651, 359] on span "Setup 设置" at bounding box center [658, 359] width 41 height 11
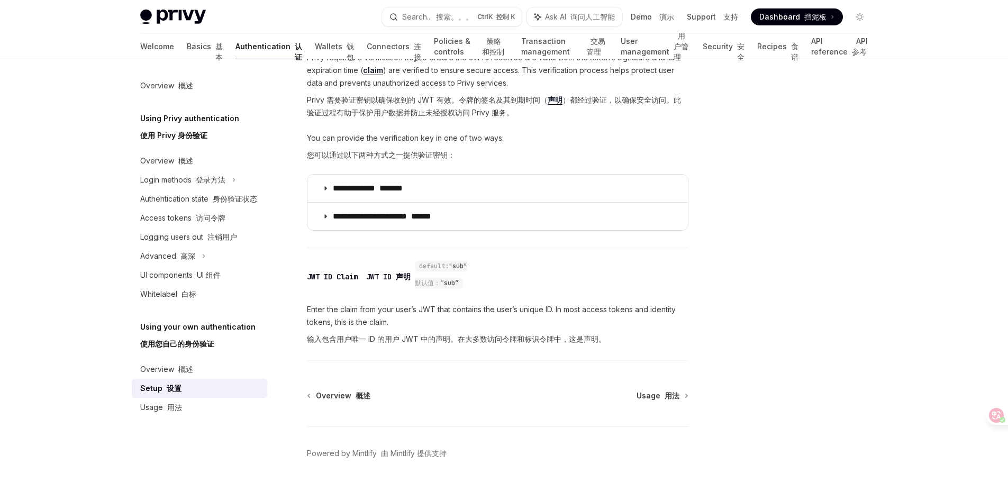
scroll to position [774, 0]
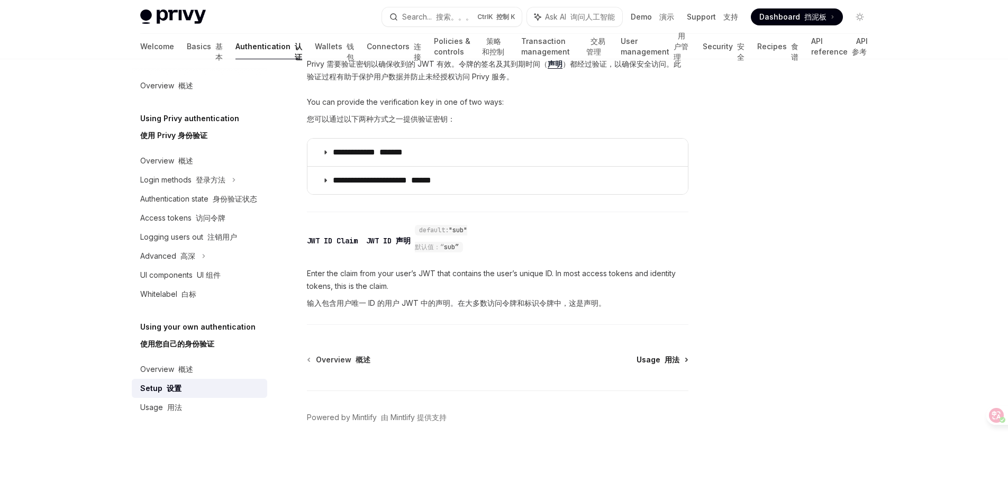
click at [675, 361] on font "用法" at bounding box center [671, 359] width 15 height 9
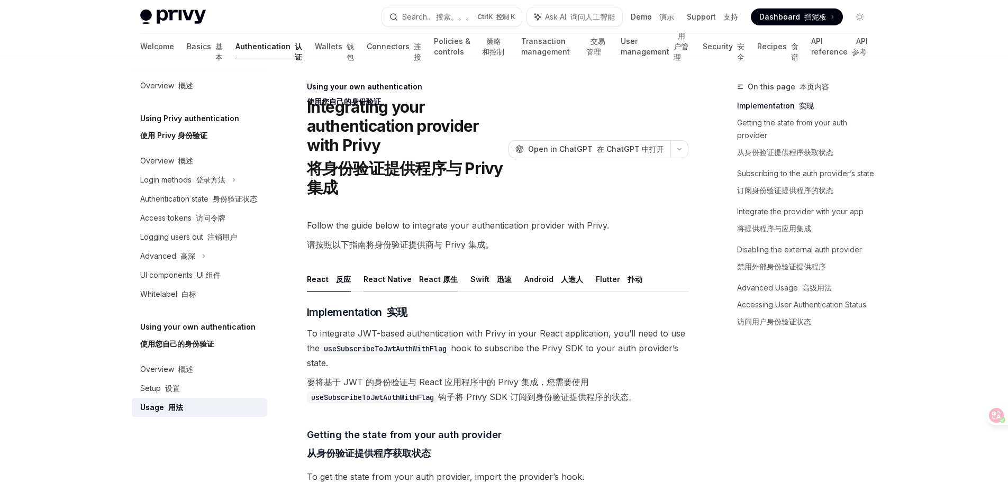
click at [415, 278] on font at bounding box center [417, 278] width 4 height 9
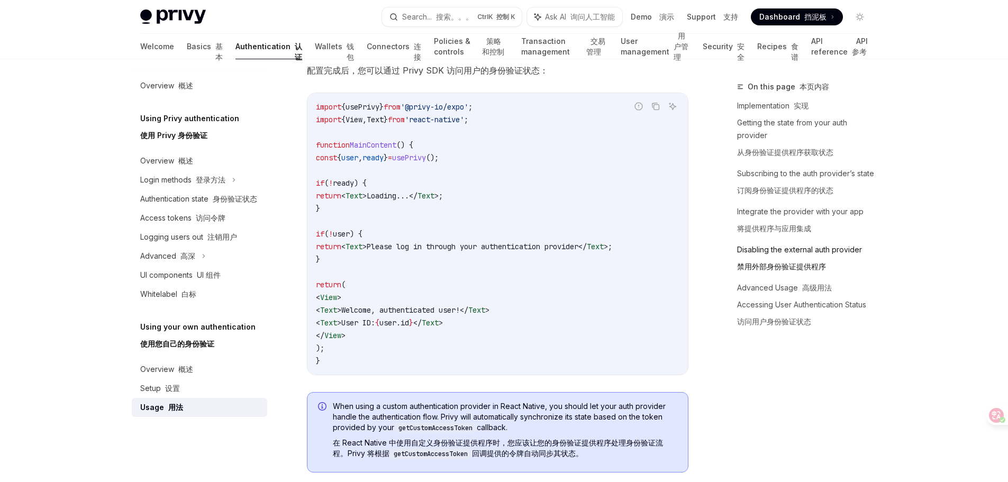
scroll to position [1649, 0]
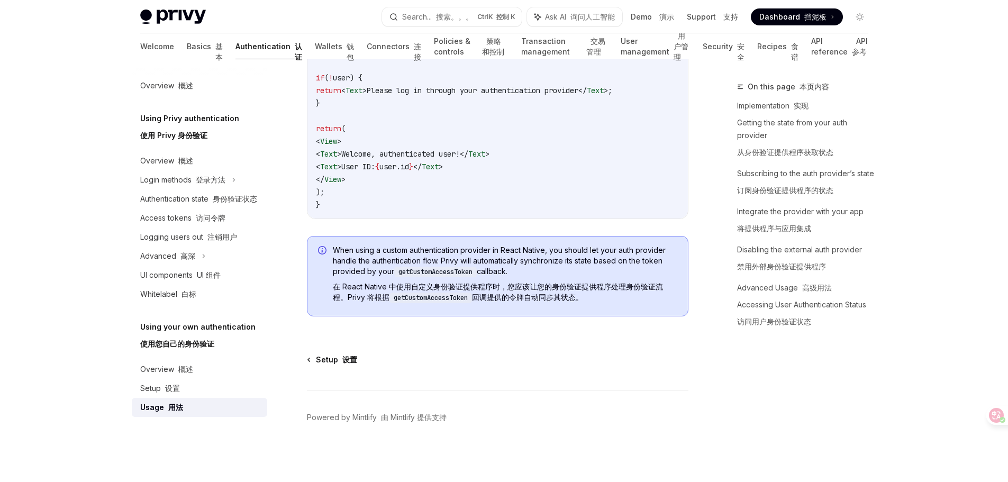
click at [338, 362] on font at bounding box center [340, 359] width 4 height 9
type textarea "*"
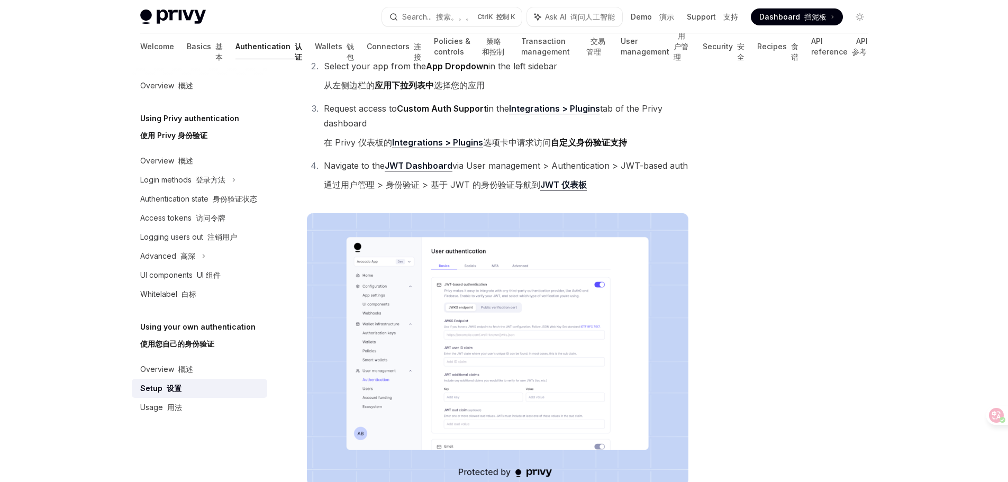
scroll to position [212, 0]
click at [513, 298] on img at bounding box center [497, 350] width 381 height 272
